Goal: Find specific page/section: Find specific page/section

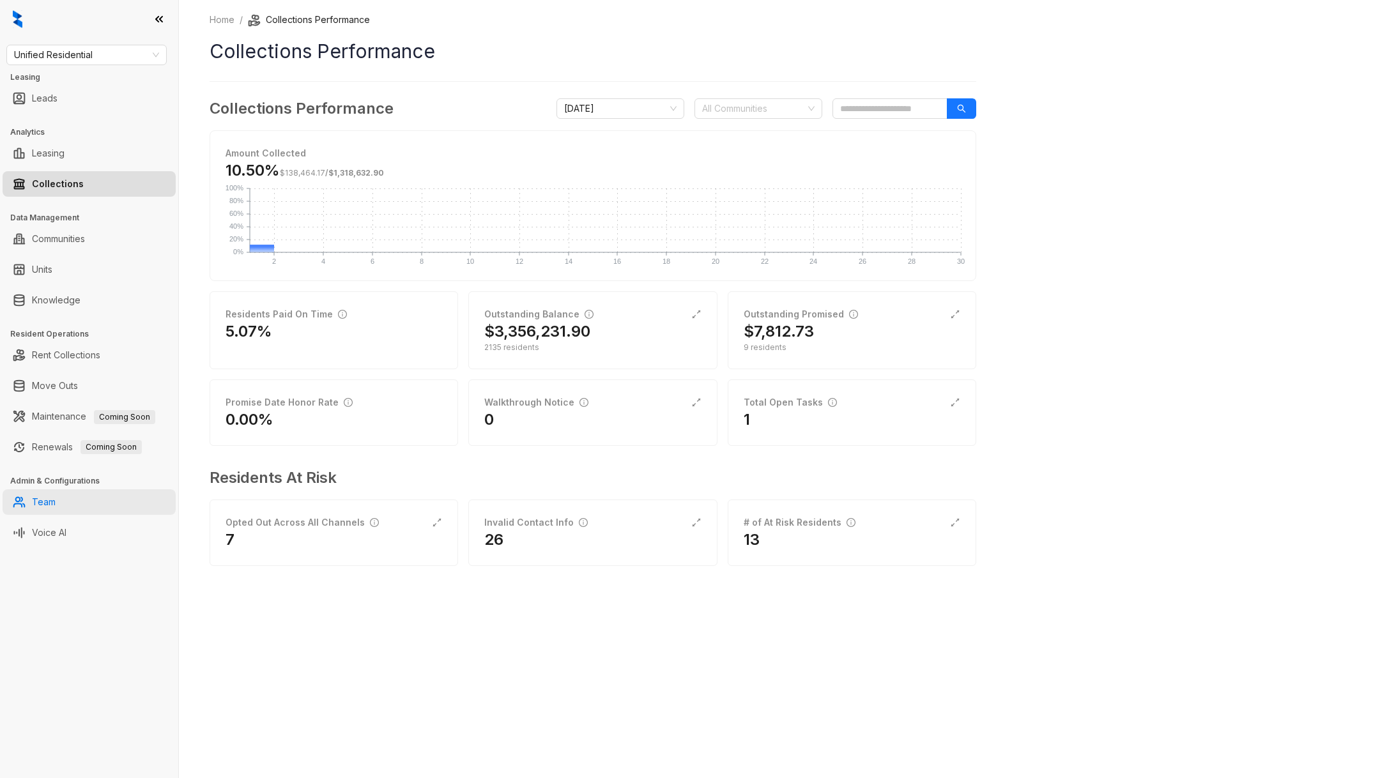
click at [56, 500] on link "Team" at bounding box center [44, 502] width 24 height 26
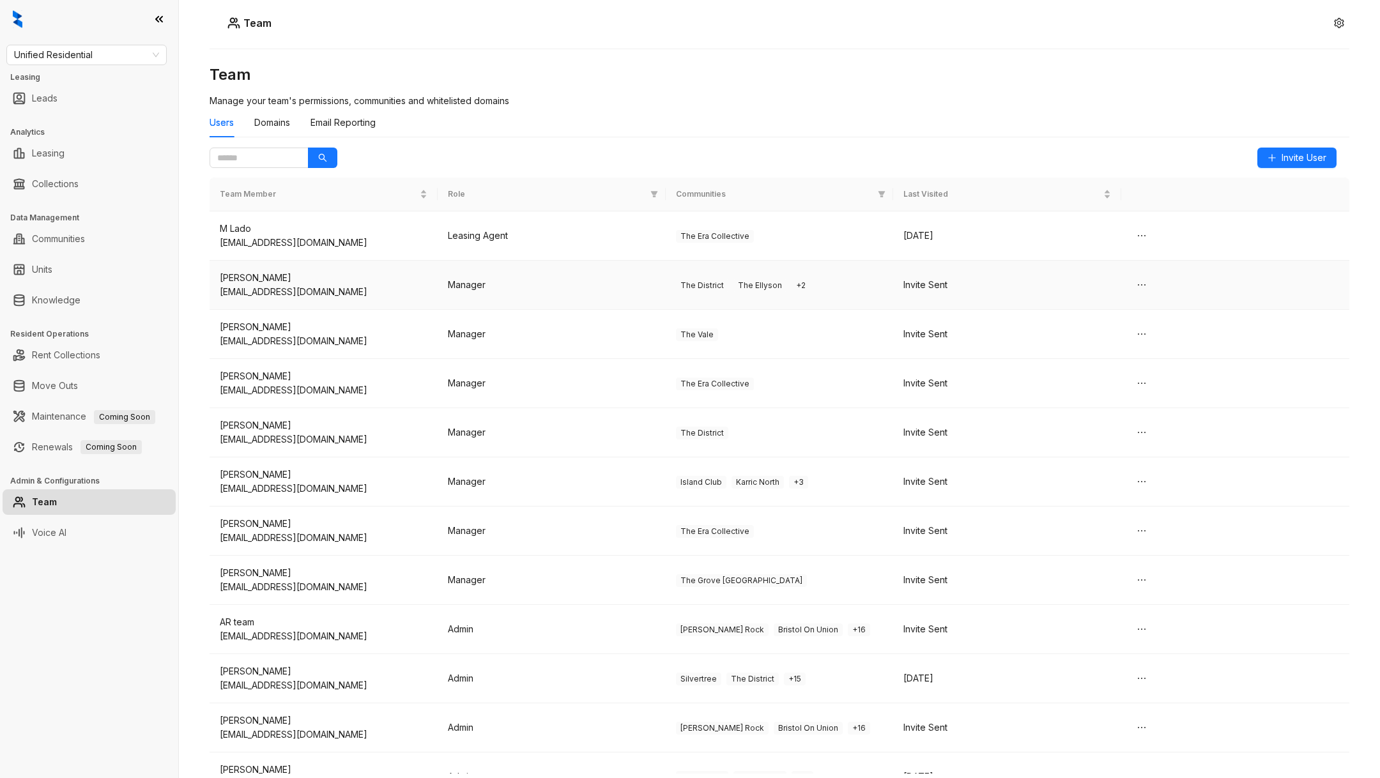
click at [377, 241] on div "[EMAIL_ADDRESS][DOMAIN_NAME]" at bounding box center [324, 243] width 208 height 14
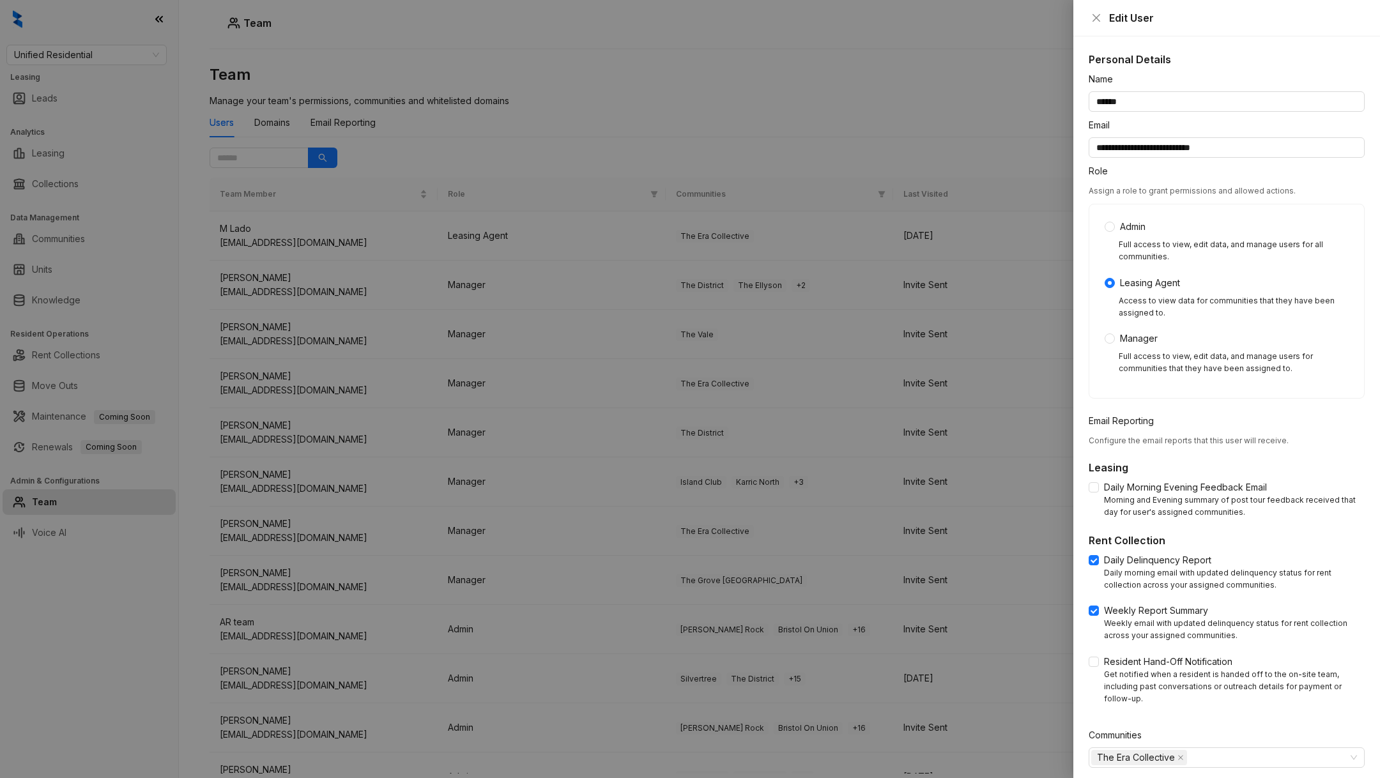
scroll to position [43, 0]
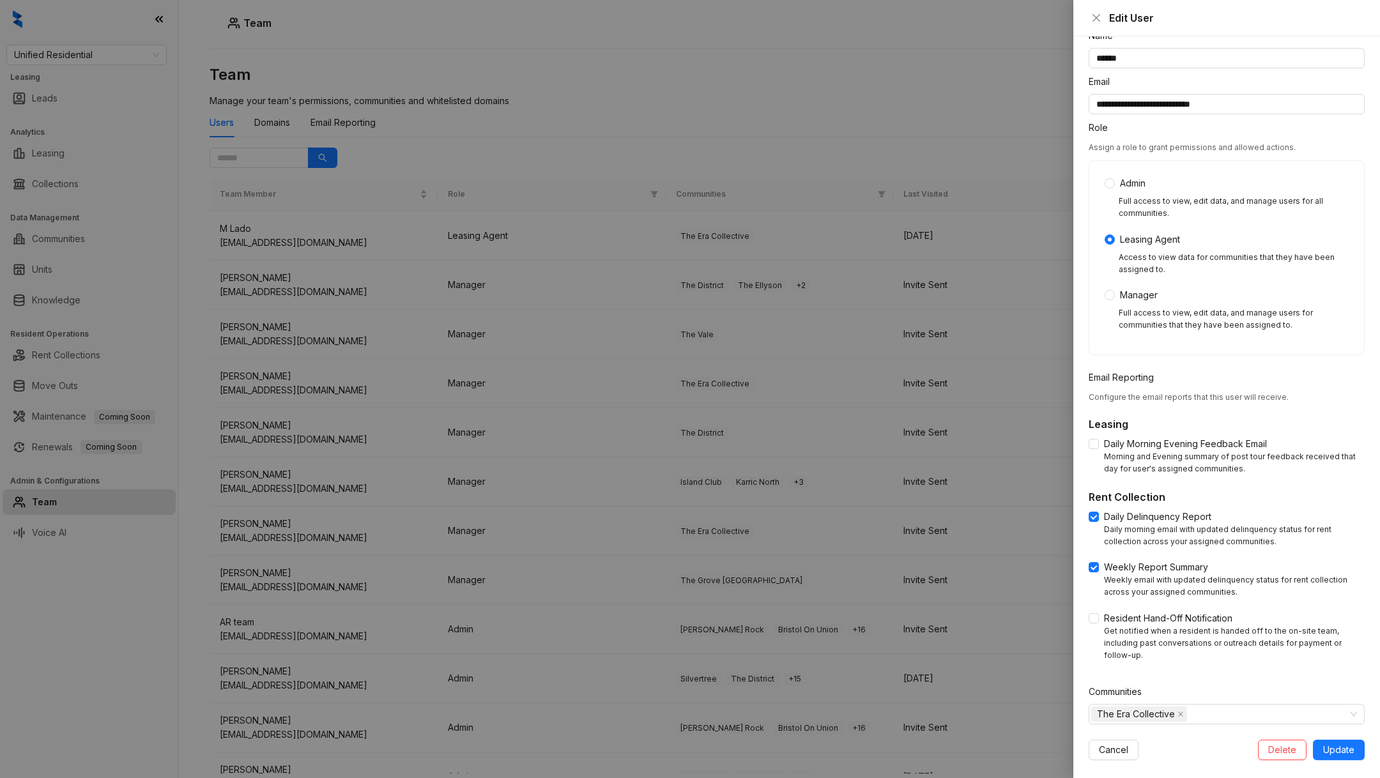
click at [411, 120] on div at bounding box center [690, 389] width 1380 height 778
